Goal: Information Seeking & Learning: Learn about a topic

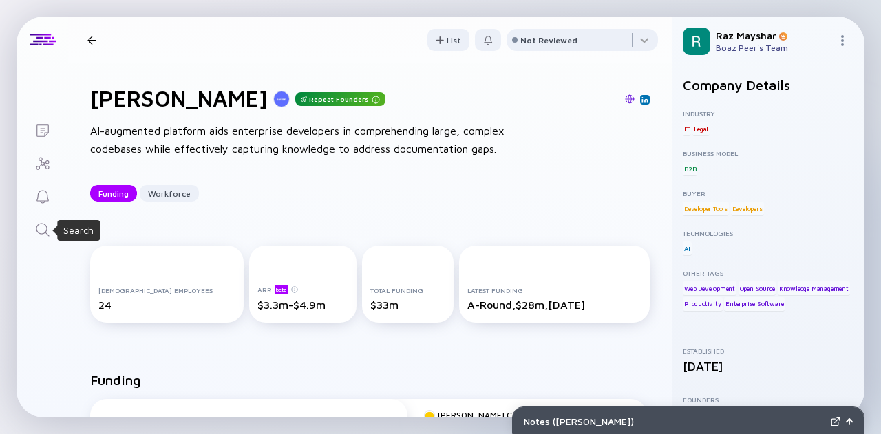
click at [38, 231] on icon "Search" at bounding box center [42, 230] width 17 height 17
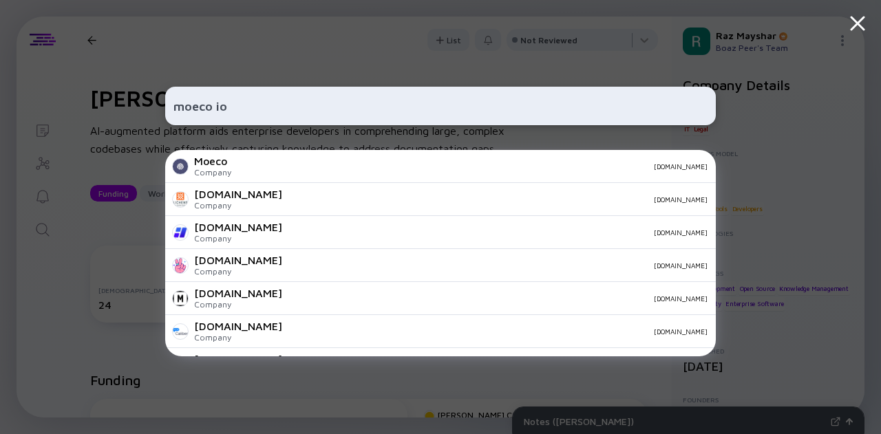
click at [246, 108] on input "moeco io" at bounding box center [440, 106] width 534 height 25
click at [215, 113] on input "moeco io" at bounding box center [440, 106] width 534 height 25
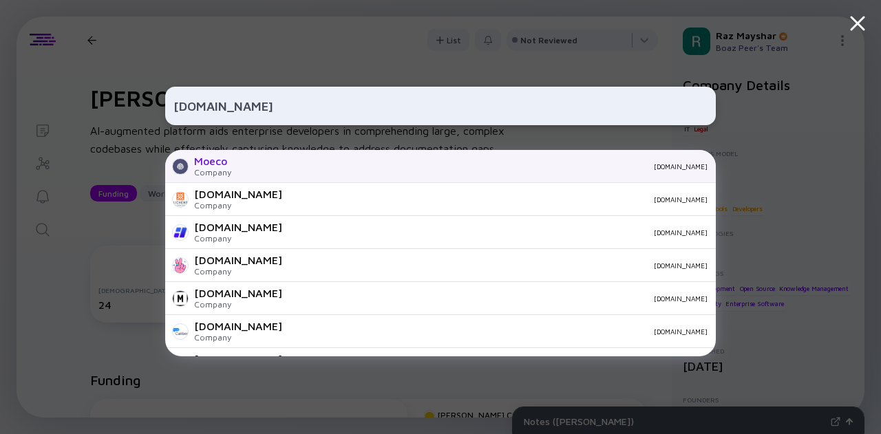
type input "[DOMAIN_NAME]"
click at [260, 159] on div "Moeco Company [DOMAIN_NAME]" at bounding box center [440, 166] width 551 height 33
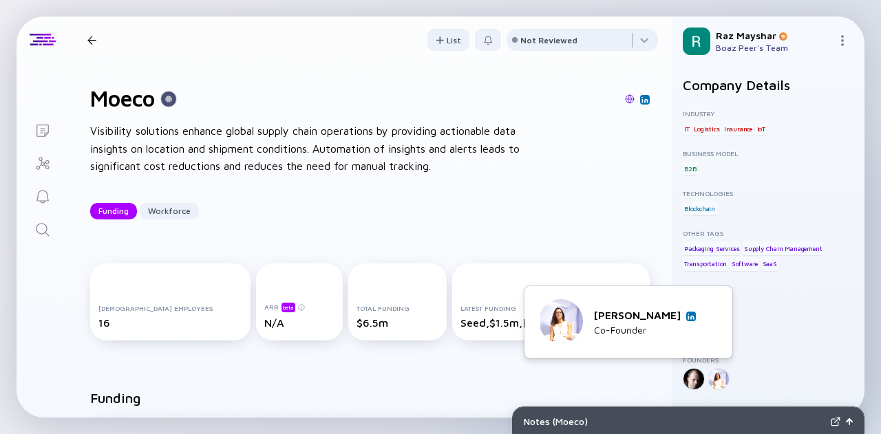
click at [692, 317] on img at bounding box center [691, 316] width 7 height 7
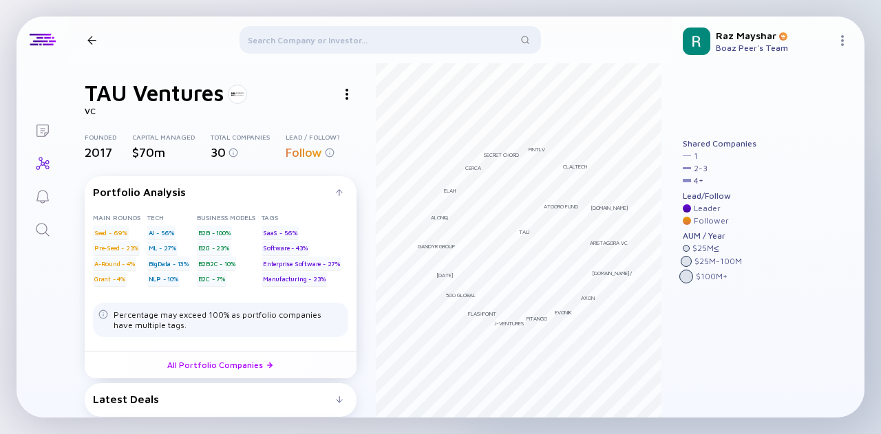
click at [299, 42] on div at bounding box center [391, 42] width 302 height 33
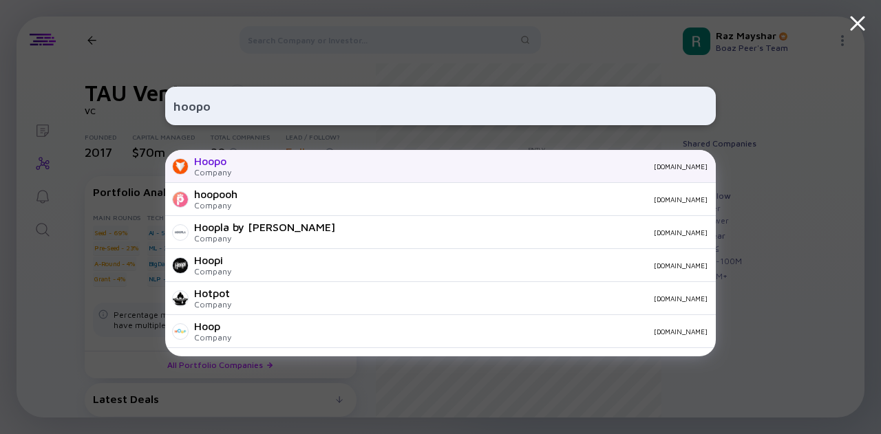
type input "hoopo"
click at [308, 165] on div "hoopo.tech" at bounding box center [474, 166] width 465 height 8
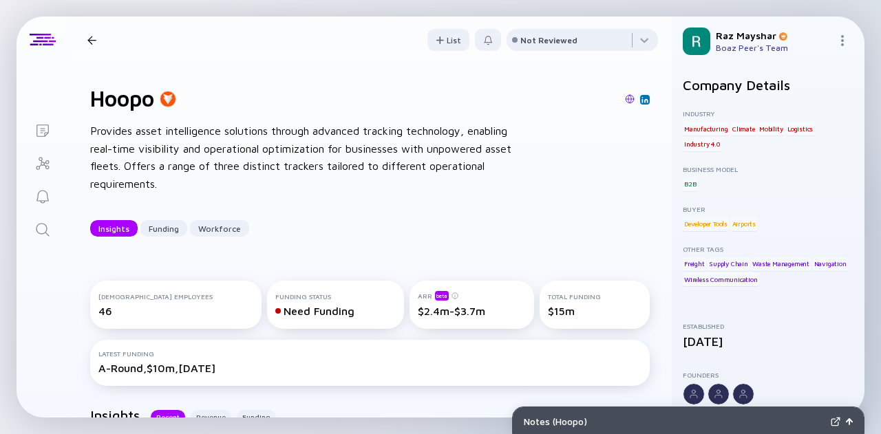
click at [625, 96] on img at bounding box center [630, 99] width 10 height 10
click at [44, 225] on icon "Search" at bounding box center [42, 230] width 17 height 17
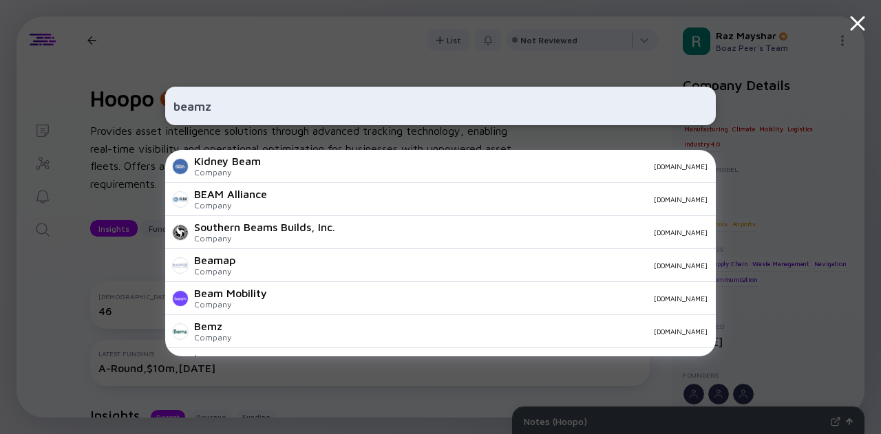
paste input "https://beamz.ai/"
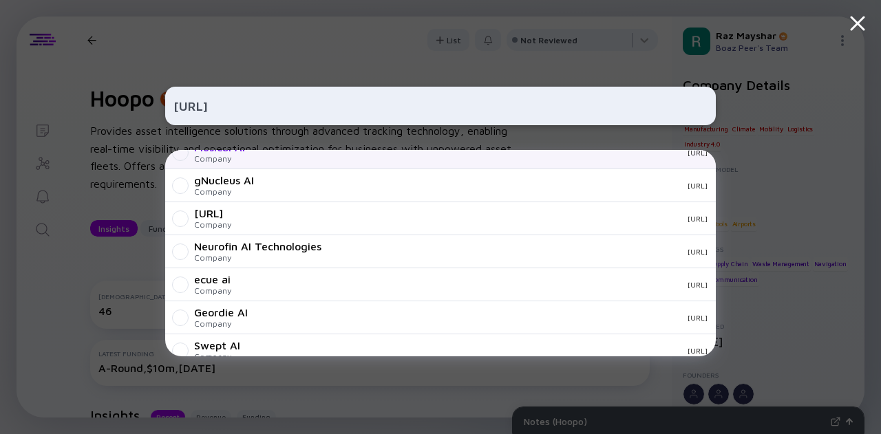
scroll to position [484, 0]
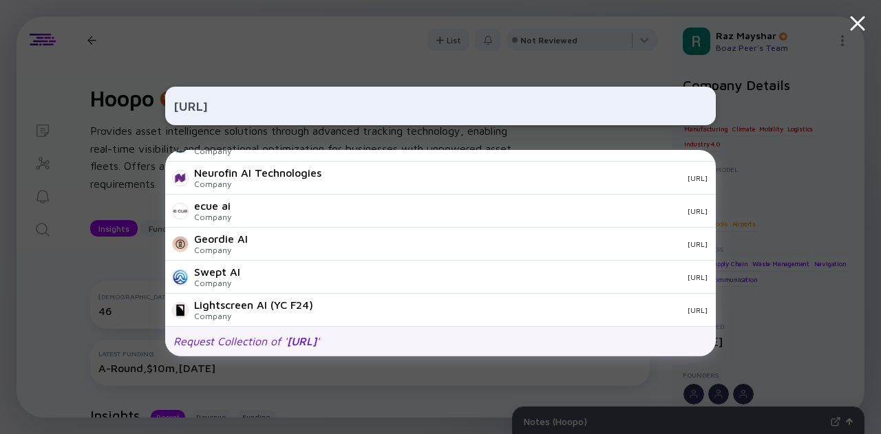
type input "https://beamz.ai/"
click at [308, 337] on span "https://beamz.ai/" at bounding box center [302, 341] width 30 height 12
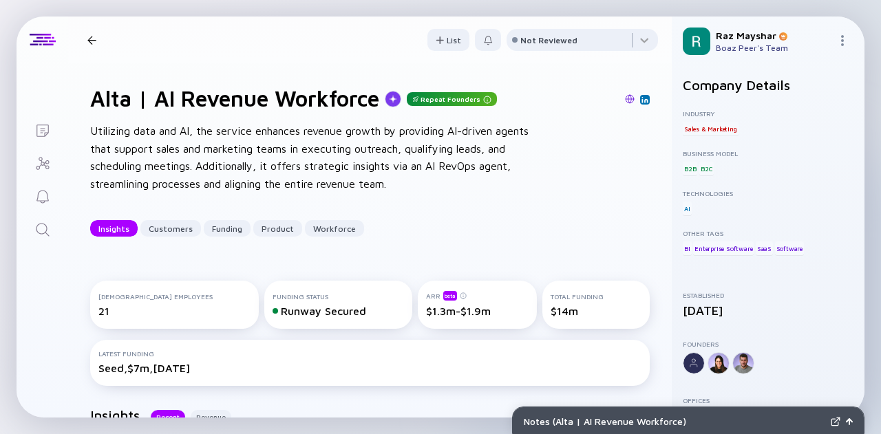
click at [40, 228] on icon "Search" at bounding box center [42, 230] width 17 height 17
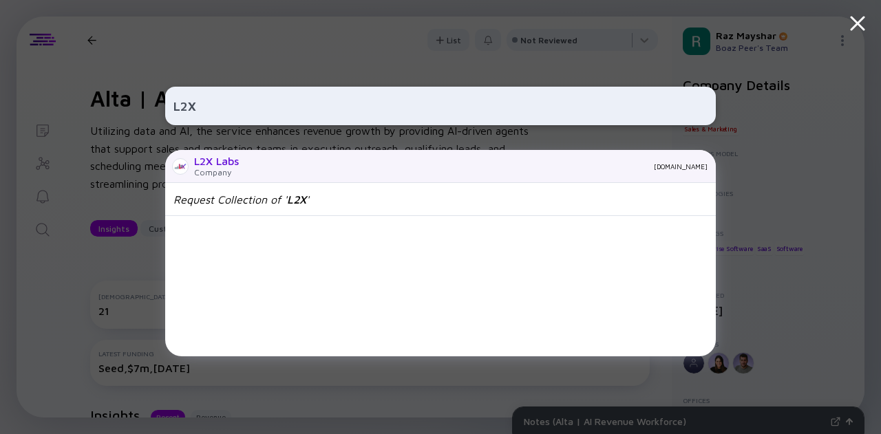
type input "L2X"
click at [302, 163] on div "l2xlabs.com" at bounding box center [479, 166] width 458 height 8
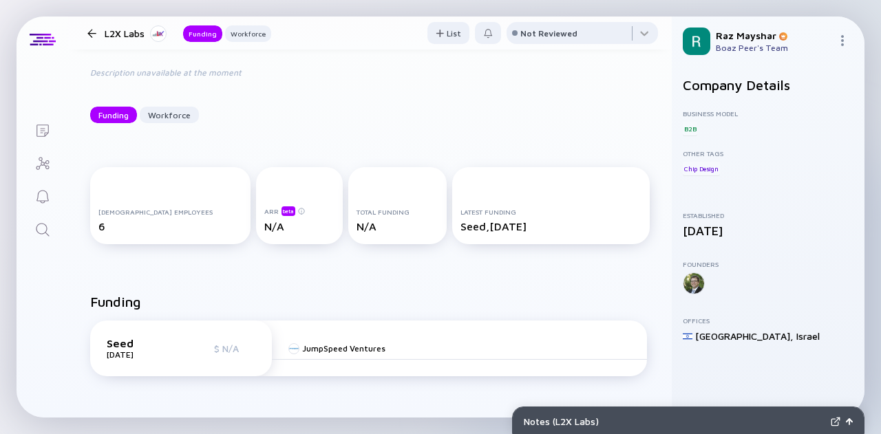
scroll to position [69, 0]
